Goal: Transaction & Acquisition: Register for event/course

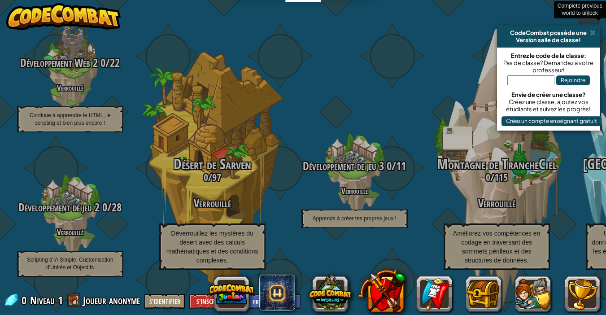
select select "fr"
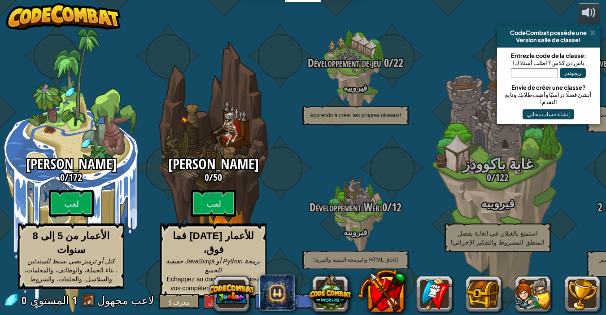
click at [85, 300] on div "0 المستوى 1 لاعب مجهول معرف S تسجيل الدخول الإنجليزية (الولايات المتحدة) الإنجل…" at bounding box center [163, 301] width 318 height 16
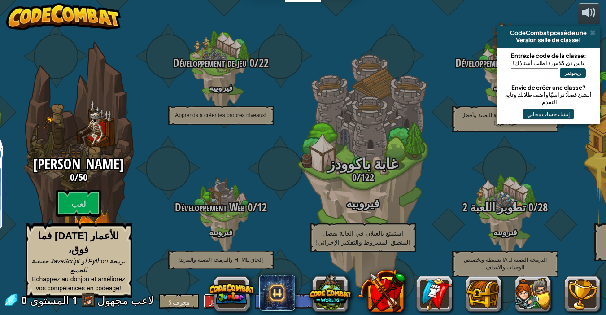
click at [208, 301] on font "تسجيل الدخول" at bounding box center [227, 302] width 38 height 9
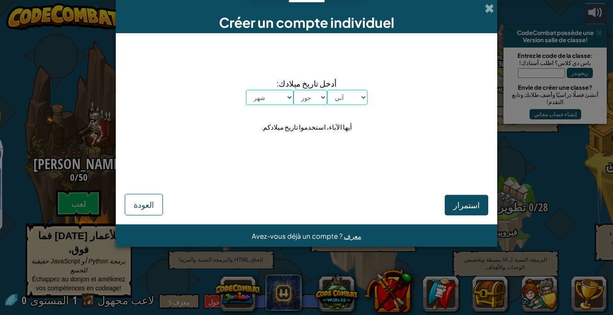
click at [320, 127] on font "أيها الآباء، استخدموا تاريخ ميلادكم." at bounding box center [306, 127] width 91 height 8
click at [347, 95] on select "آني 2025 2024 2023 2022 2021 2020 2019 2018 2017 2016 2015 2014 2013 2012 2011 …" at bounding box center [347, 97] width 40 height 15
click at [327, 90] on select "آني 2025 2024 2023 2022 2021 2020 2019 2018 2017 2016 2015 2014 2013 2012 2011 …" at bounding box center [347, 97] width 40 height 15
click at [348, 97] on select "آني 2025 2024 2023 2022 2021 2020 2019 2018 2017 2016 2015 2014 2013 2012 2011 …" at bounding box center [347, 97] width 40 height 15
select select "2007"
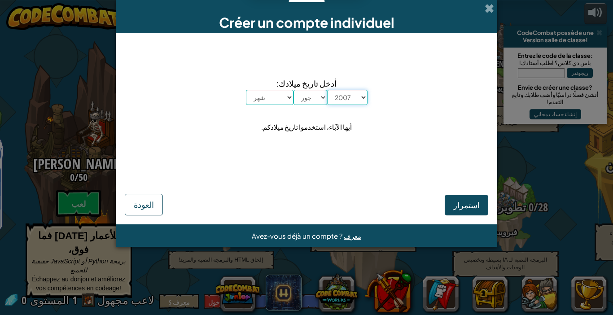
click at [327, 90] on select "آني 2025 2024 2023 2022 2021 2020 2019 2018 2017 2016 2015 2014 2013 2012 2011 …" at bounding box center [347, 97] width 40 height 15
click at [311, 88] on span "أدخل تاريخ ميلادك:" at bounding box center [307, 83] width 122 height 13
click at [313, 96] on select "جور 1 2 3 4 5 6 7 8 9 10 11 12 13 14 15 16 17 18 19 20 21 22 23 24 25 26 27 28 …" at bounding box center [310, 97] width 34 height 15
select select "16"
click at [293, 90] on select "جور 1 2 3 4 5 6 7 8 9 10 11 12 13 14 15 16 17 18 19 20 21 22 23 24 25 26 27 28 …" at bounding box center [310, 97] width 34 height 15
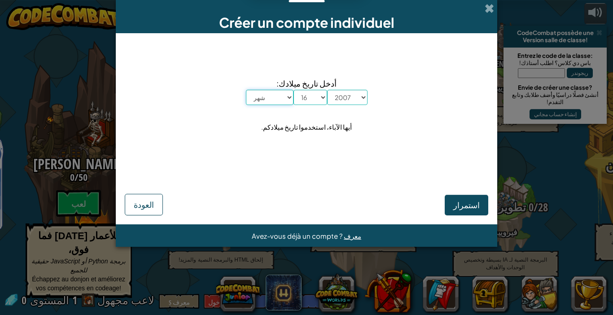
click at [271, 94] on select "شهر [GEOGRAPHIC_DATA][PERSON_NAME] يونيو يوليو أوت سبتمبر أكتوبر نوفمبر ديسمبر" at bounding box center [270, 97] width 48 height 15
select select "6"
click at [246, 90] on select "شهر [GEOGRAPHIC_DATA][PERSON_NAME] يونيو يوليو أوت سبتمبر أكتوبر نوفمبر ديسمبر" at bounding box center [270, 97] width 48 height 15
click at [462, 204] on font "استمرار" at bounding box center [466, 205] width 26 height 10
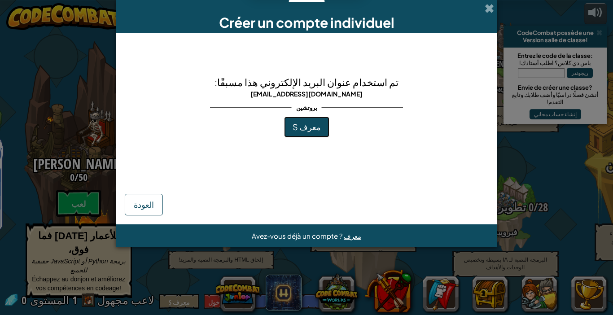
click at [309, 123] on font "معرف S" at bounding box center [306, 127] width 28 height 10
